Goal: Information Seeking & Learning: Check status

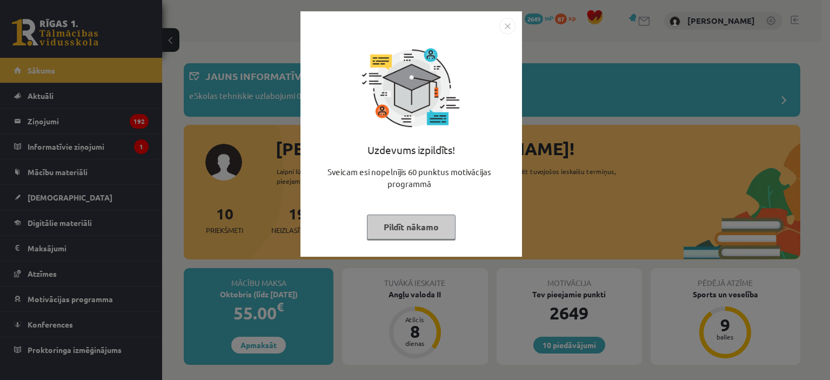
click at [504, 22] on img "Close" at bounding box center [508, 26] width 16 height 16
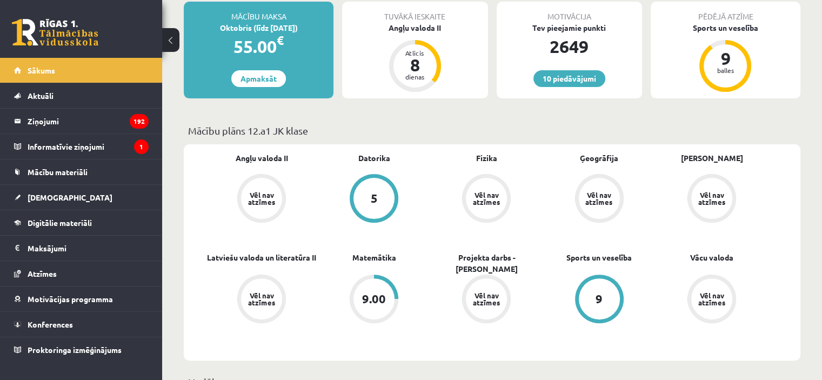
scroll to position [281, 0]
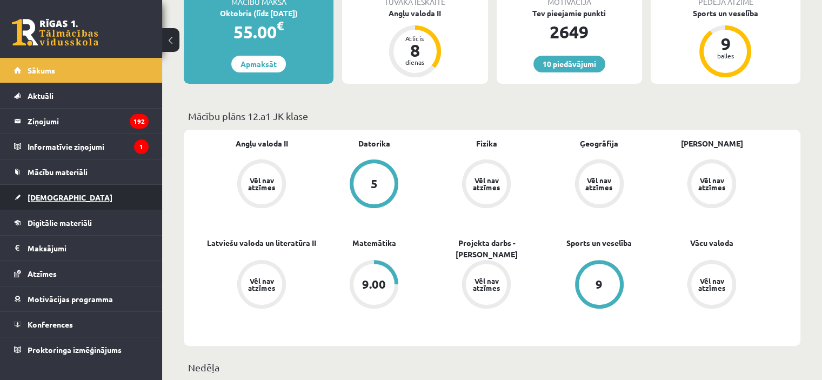
click at [48, 197] on span "[DEMOGRAPHIC_DATA]" at bounding box center [70, 197] width 85 height 10
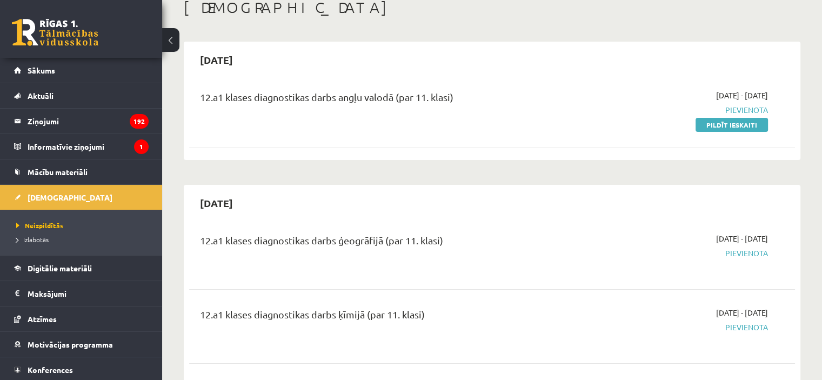
scroll to position [57, 0]
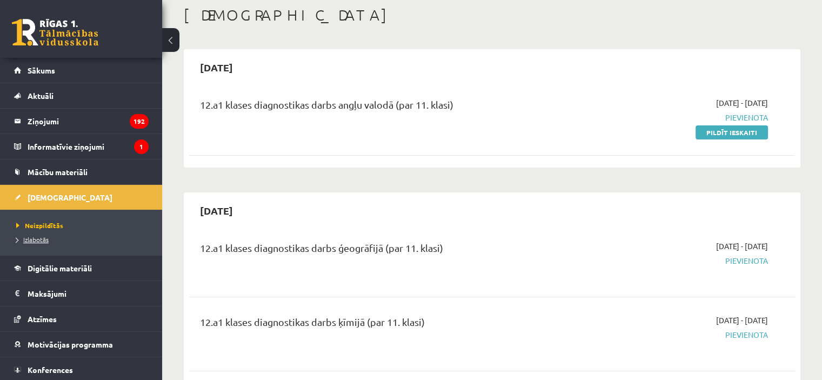
click at [38, 236] on span "Izlabotās" at bounding box center [32, 239] width 32 height 9
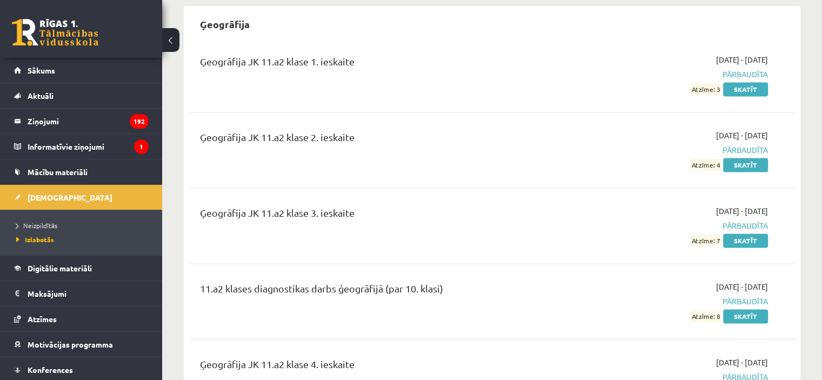
scroll to position [1514, 0]
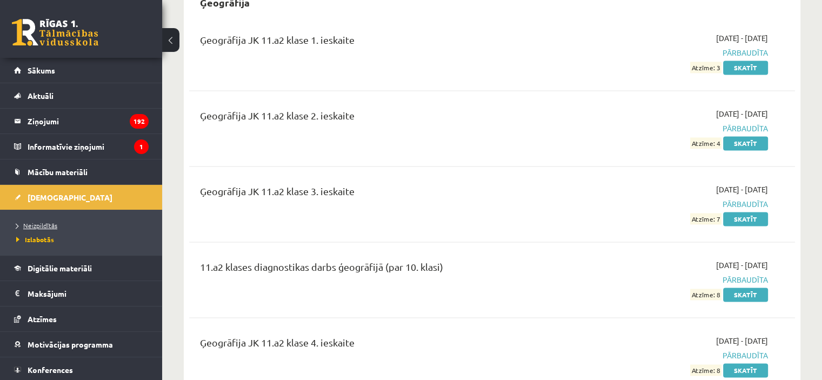
click at [51, 222] on span "Neizpildītās" at bounding box center [36, 225] width 41 height 9
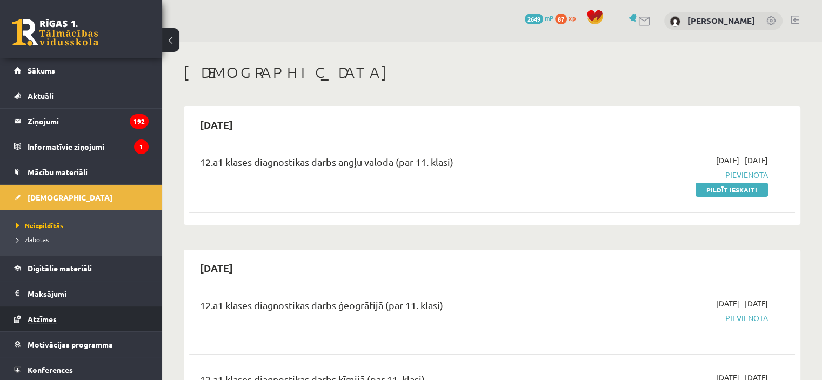
click at [39, 324] on link "Atzīmes" at bounding box center [81, 319] width 135 height 25
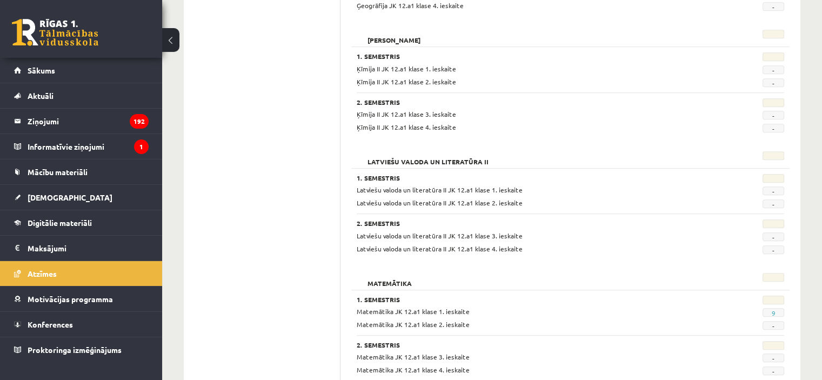
scroll to position [677, 0]
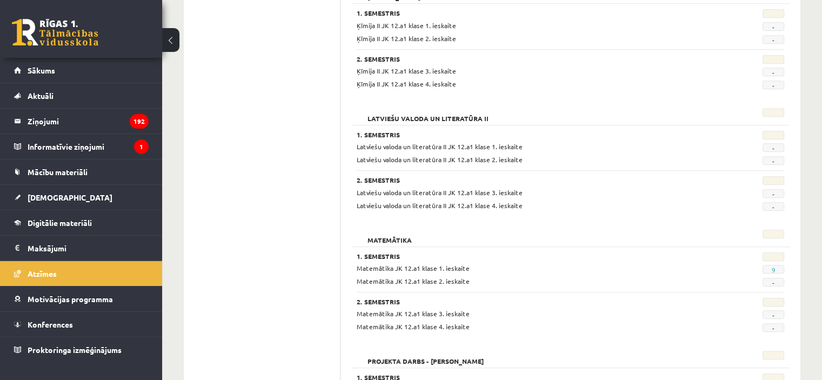
click at [276, 305] on ul "Profils Atzīmes Maksājumi Radinieki Mana motivācija" at bounding box center [268, 93] width 146 height 1236
click at [55, 193] on span "[DEMOGRAPHIC_DATA]" at bounding box center [70, 197] width 85 height 10
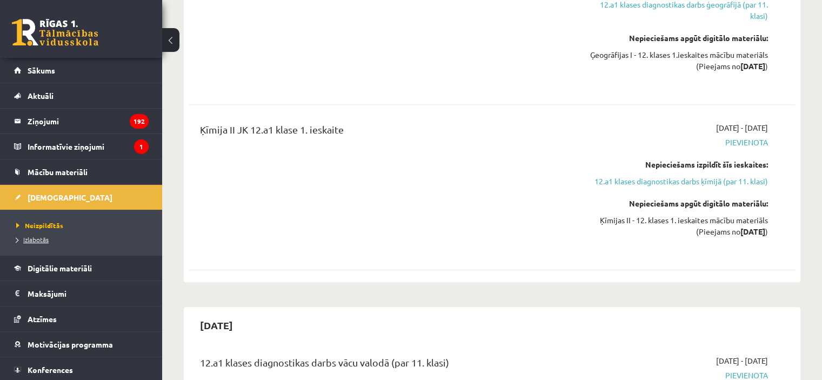
click at [39, 242] on span "Izlabotās" at bounding box center [32, 239] width 32 height 9
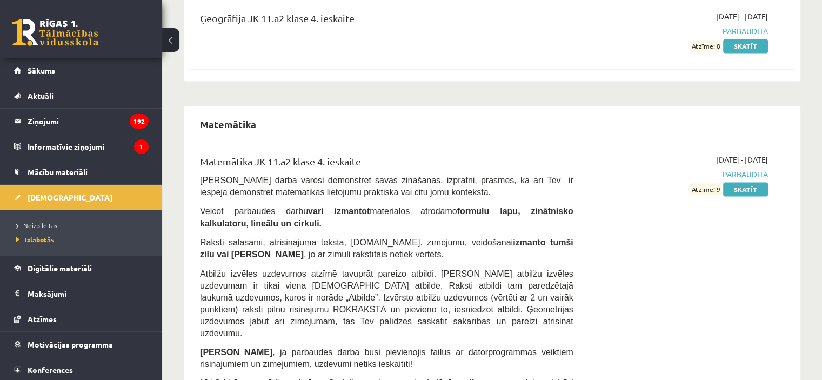
scroll to position [1881, 0]
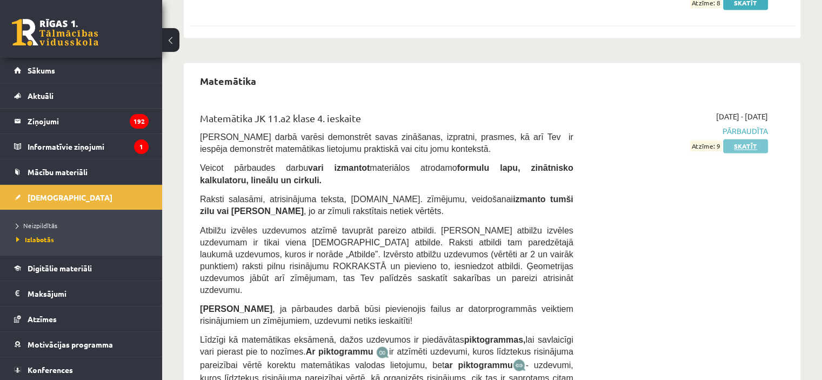
click at [753, 139] on link "Skatīt" at bounding box center [745, 146] width 45 height 14
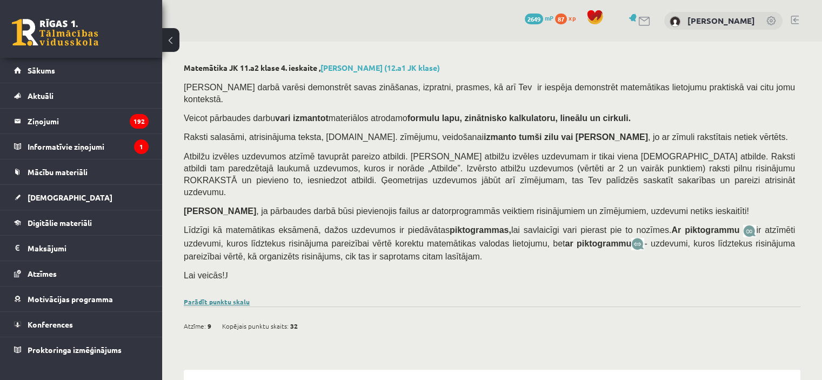
click at [212, 297] on link "Parādīt punktu skalu" at bounding box center [217, 301] width 66 height 9
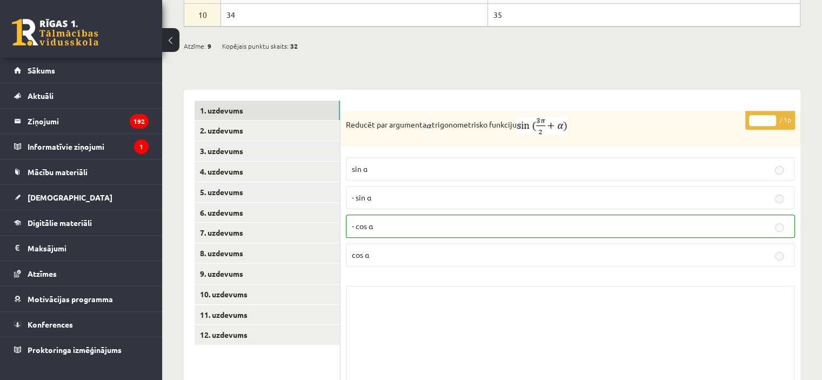
scroll to position [558, 0]
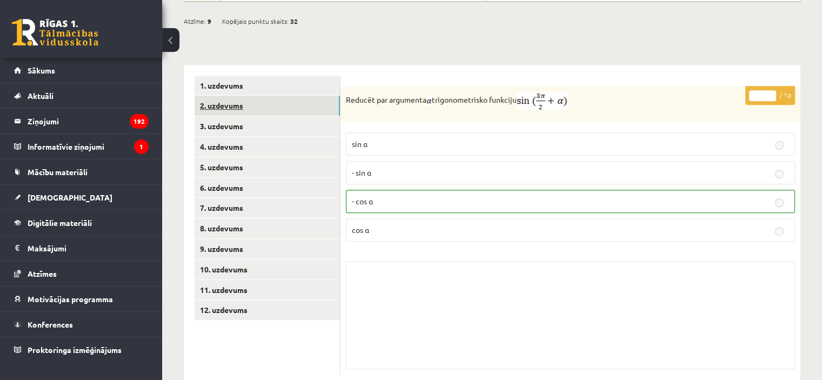
click at [302, 96] on link "2. uzdevums" at bounding box center [267, 106] width 145 height 20
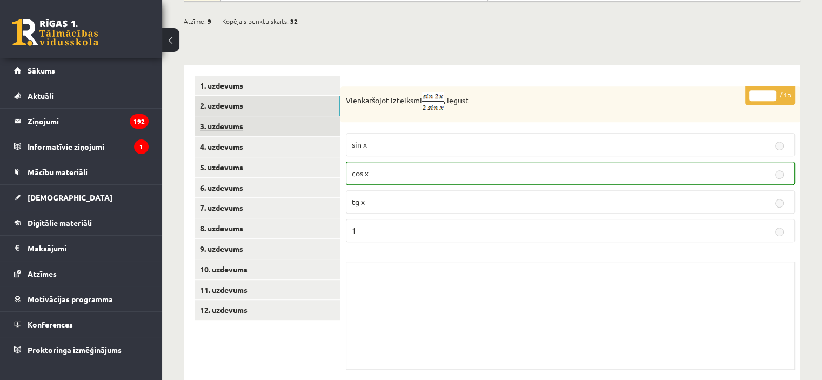
click at [302, 116] on link "3. uzdevums" at bounding box center [267, 126] width 145 height 20
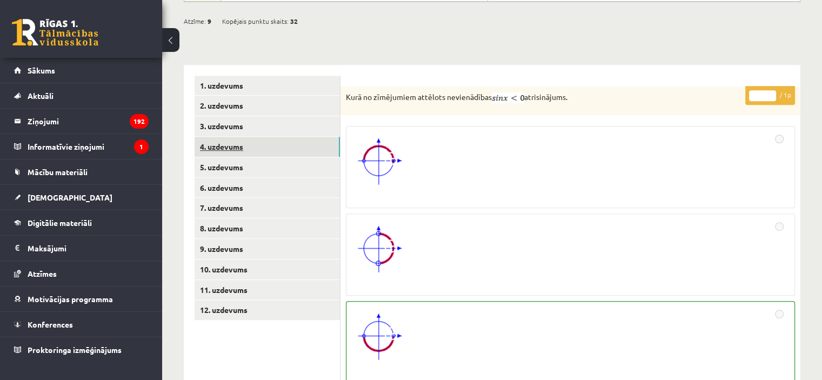
click at [307, 137] on link "4. uzdevums" at bounding box center [267, 147] width 145 height 20
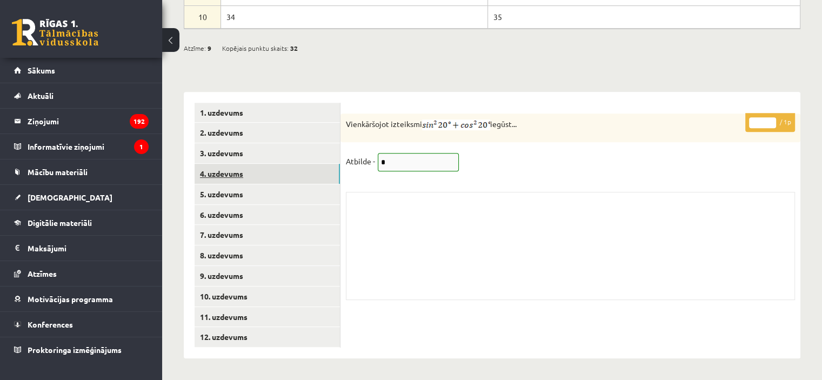
scroll to position [505, 0]
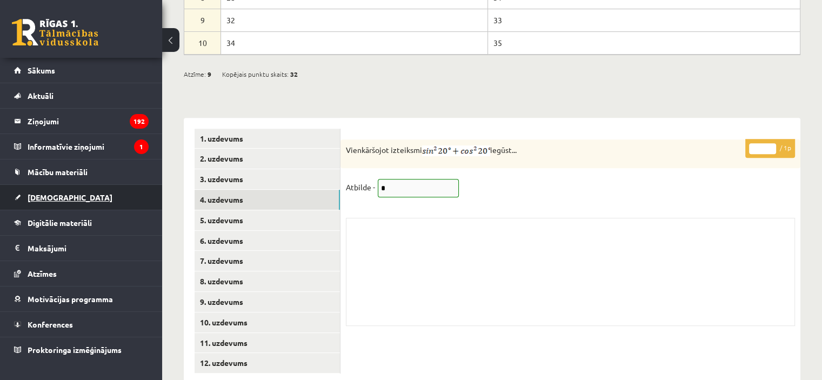
click at [63, 197] on link "[DEMOGRAPHIC_DATA]" at bounding box center [81, 197] width 135 height 25
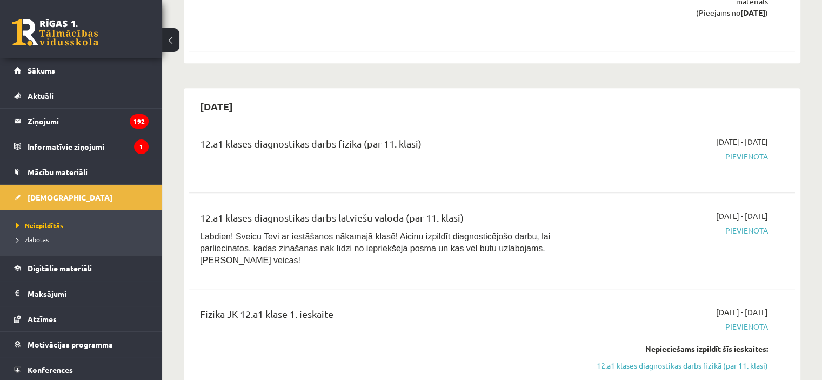
scroll to position [1248, 0]
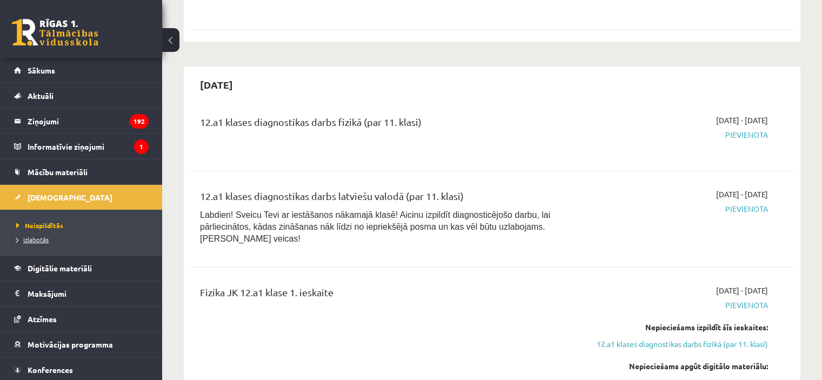
click at [37, 237] on span "Izlabotās" at bounding box center [32, 239] width 32 height 9
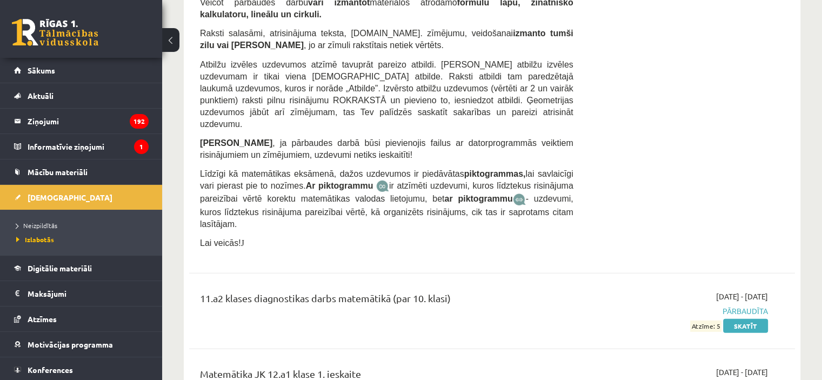
scroll to position [3222, 0]
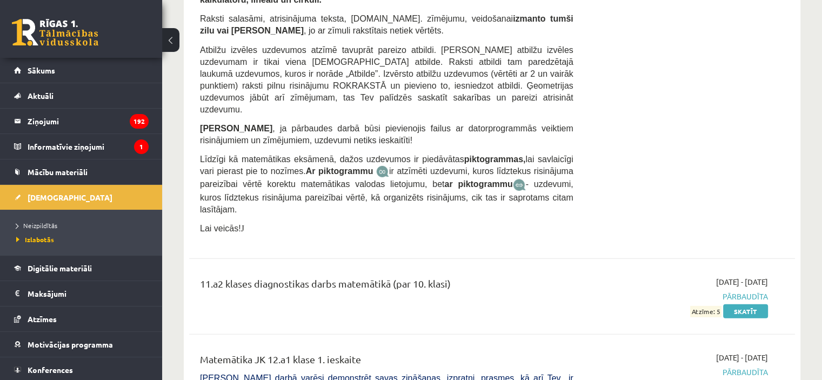
click at [735, 380] on link "Skatīt" at bounding box center [745, 387] width 45 height 14
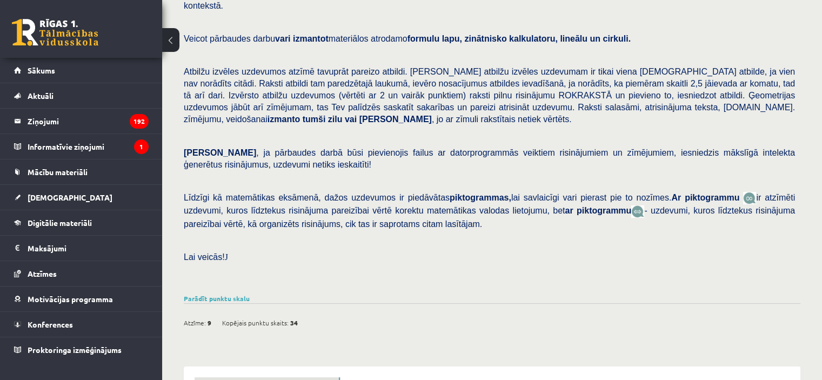
scroll to position [101, 0]
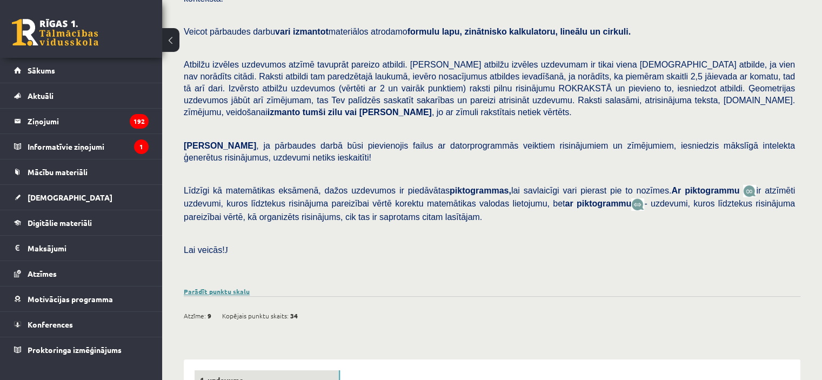
click at [203, 287] on link "Parādīt punktu skalu" at bounding box center [217, 291] width 66 height 9
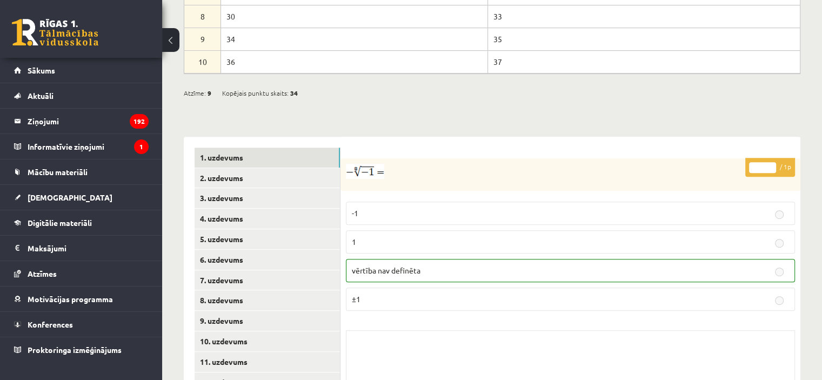
scroll to position [620, 0]
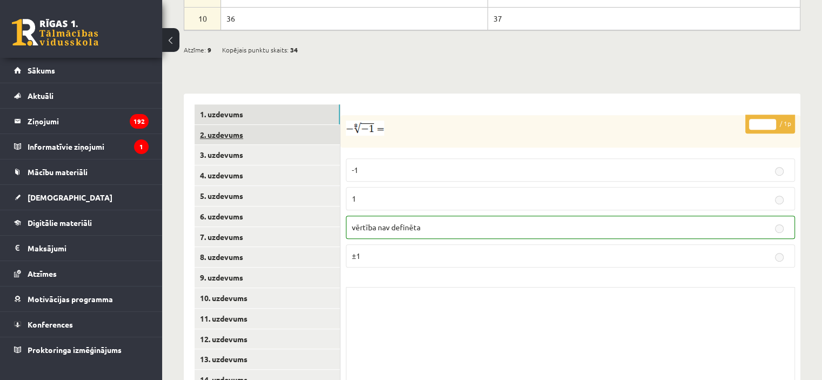
click at [290, 125] on link "2. uzdevums" at bounding box center [267, 135] width 145 height 20
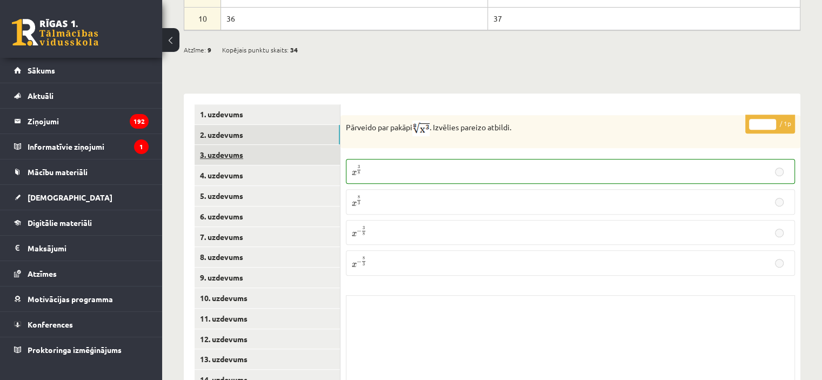
click at [290, 145] on link "3. uzdevums" at bounding box center [267, 155] width 145 height 20
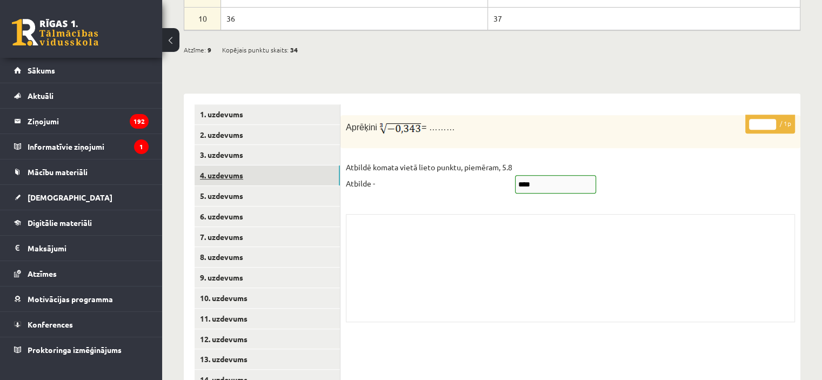
click at [294, 165] on link "4. uzdevums" at bounding box center [267, 175] width 145 height 20
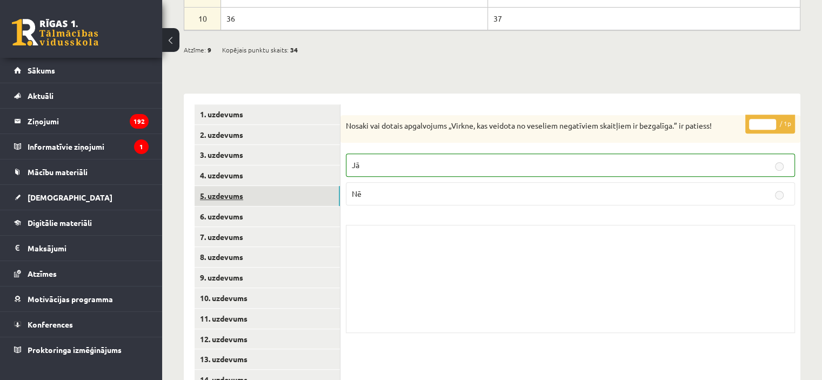
click at [297, 186] on link "5. uzdevums" at bounding box center [267, 196] width 145 height 20
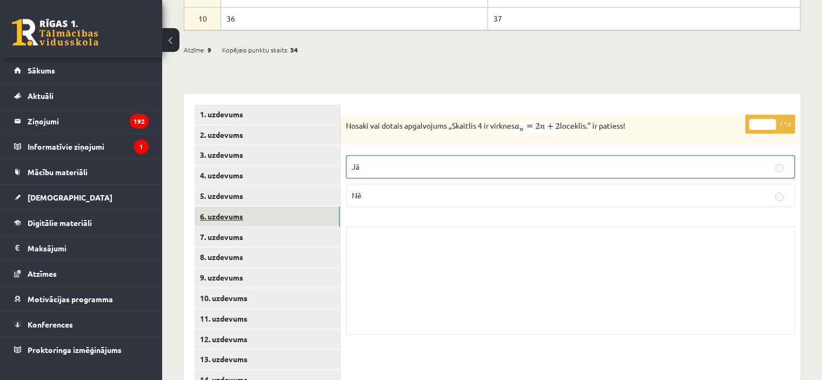
click at [298, 207] on link "6. uzdevums" at bounding box center [267, 217] width 145 height 20
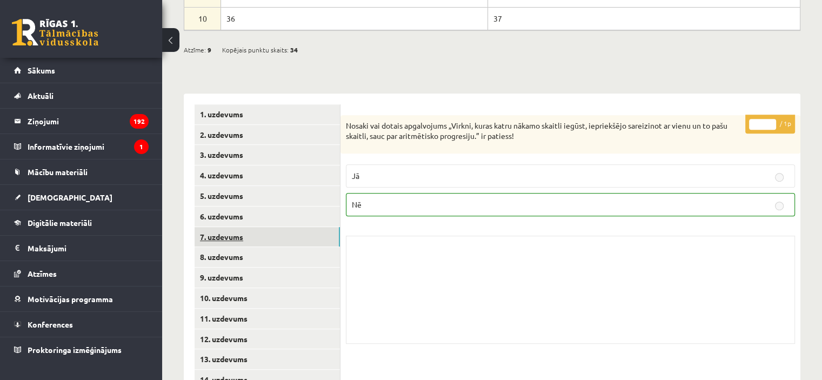
click at [298, 227] on link "7. uzdevums" at bounding box center [267, 237] width 145 height 20
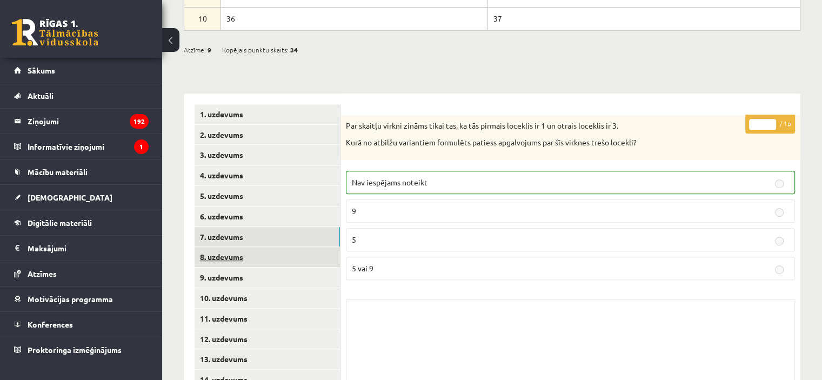
click at [304, 247] on link "8. uzdevums" at bounding box center [267, 257] width 145 height 20
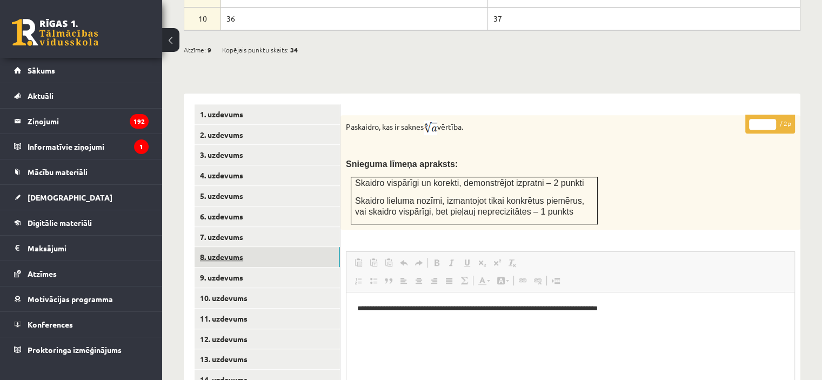
scroll to position [0, 0]
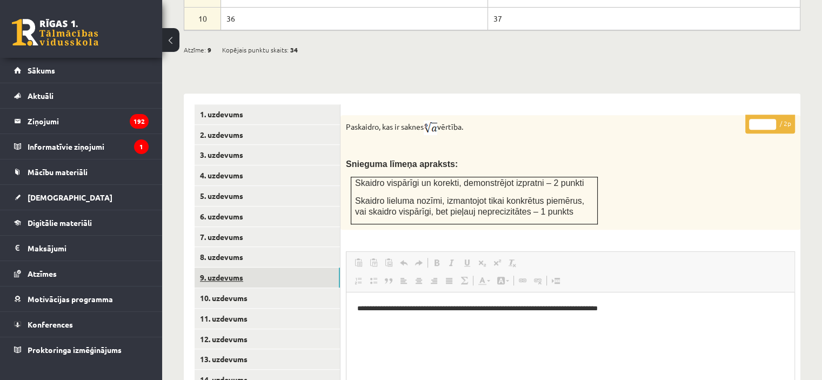
click at [307, 268] on link "9. uzdevums" at bounding box center [267, 278] width 145 height 20
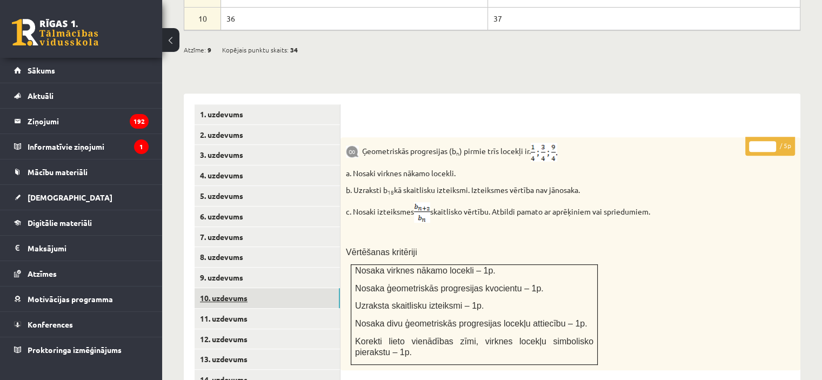
click at [307, 288] on link "10. uzdevums" at bounding box center [267, 298] width 145 height 20
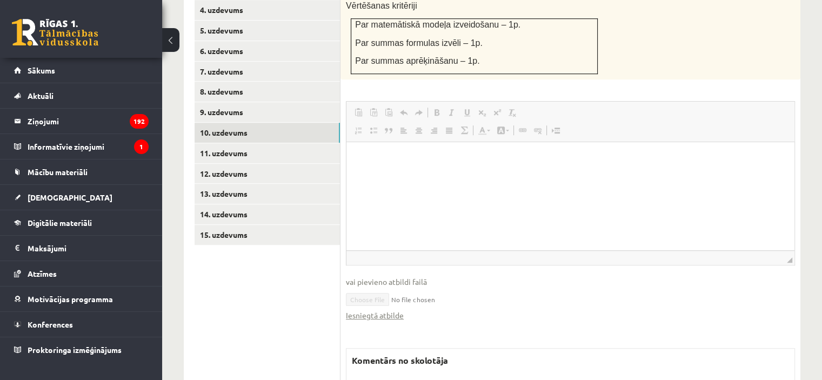
scroll to position [807, 0]
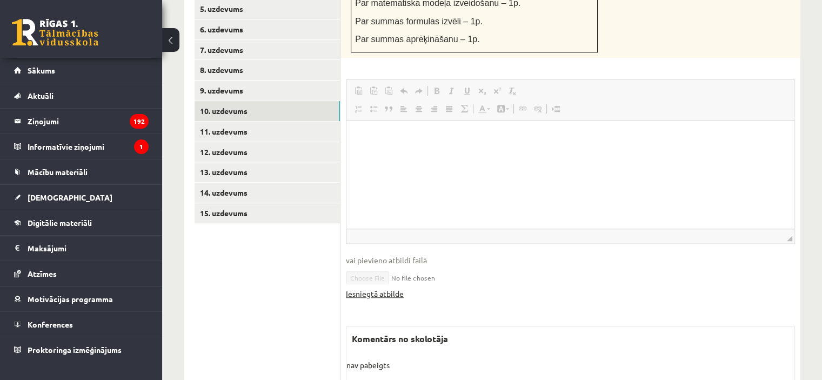
click at [360, 288] on link "Iesniegtā atbilde" at bounding box center [375, 293] width 58 height 11
click at [335, 122] on link "11. uzdevums" at bounding box center [267, 132] width 145 height 20
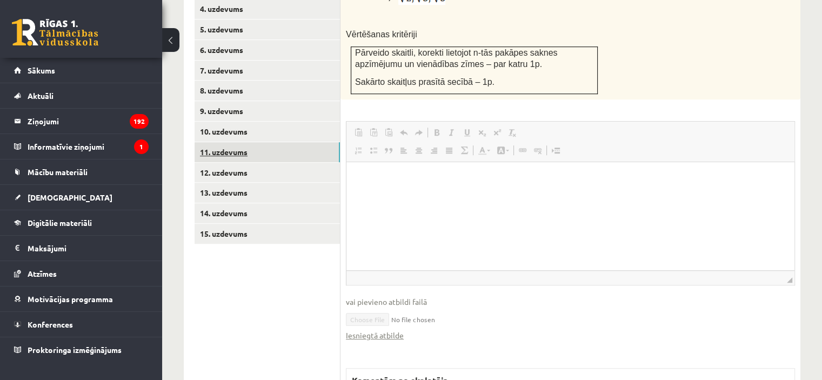
scroll to position [0, 0]
drag, startPoint x: 694, startPoint y: 25, endPoint x: 828, endPoint y: 5, distance: 135.6
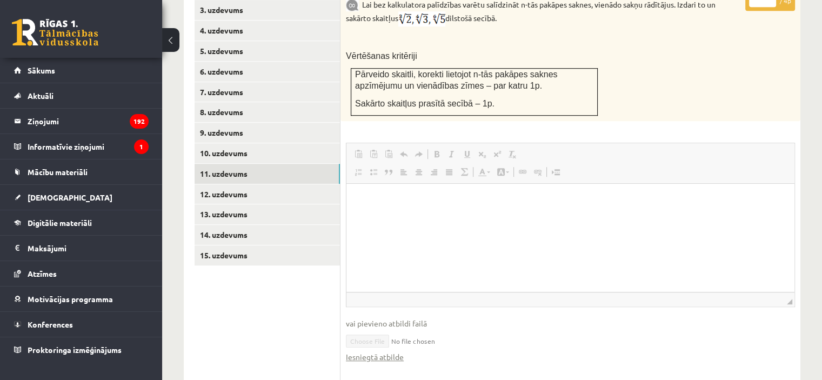
scroll to position [664, 0]
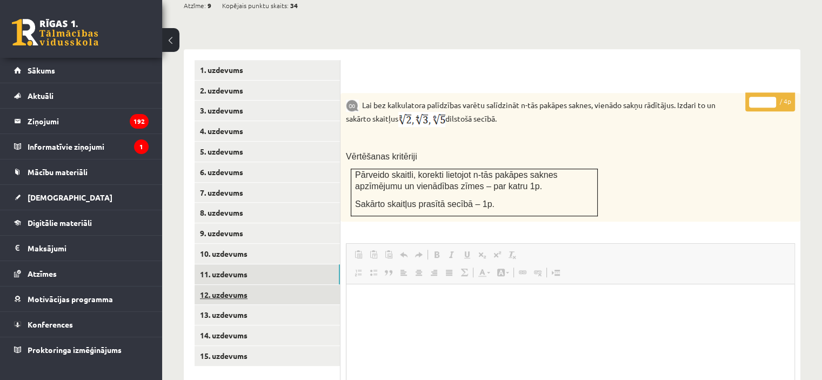
click at [317, 285] on link "12. uzdevums" at bounding box center [267, 295] width 145 height 20
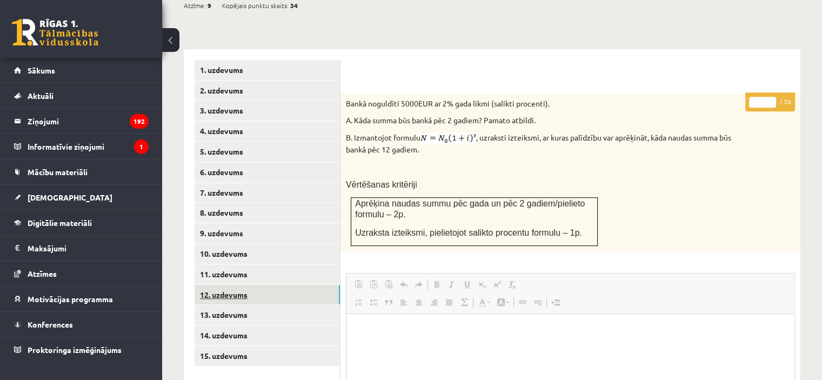
scroll to position [0, 0]
click at [316, 305] on link "13. uzdevums" at bounding box center [267, 315] width 145 height 20
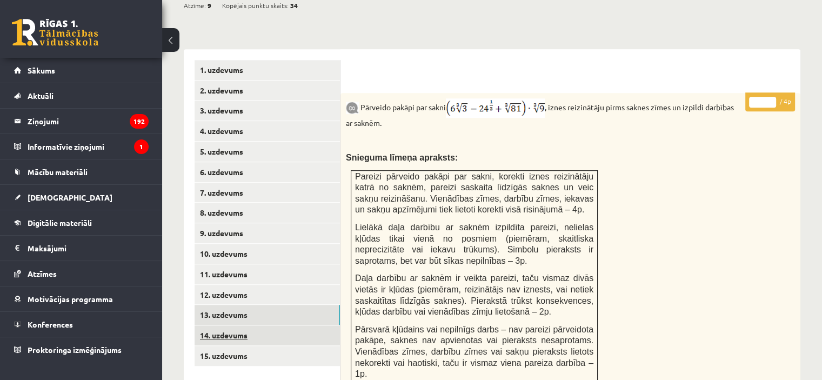
click at [314, 325] on link "14. uzdevums" at bounding box center [267, 335] width 145 height 20
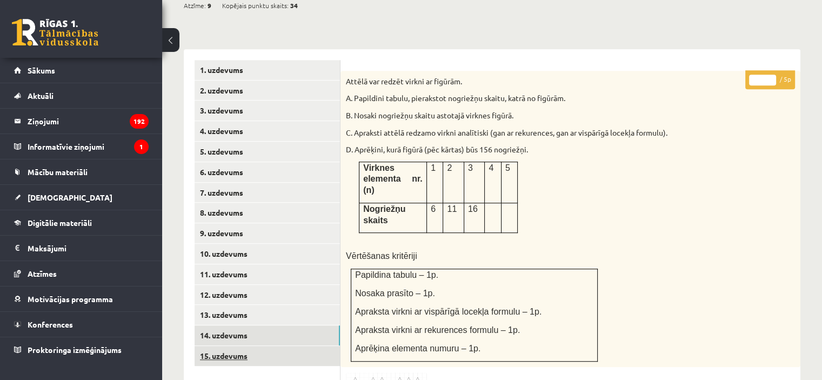
click at [314, 346] on link "15. uzdevums" at bounding box center [267, 356] width 145 height 20
